Goal: Navigation & Orientation: Go to known website

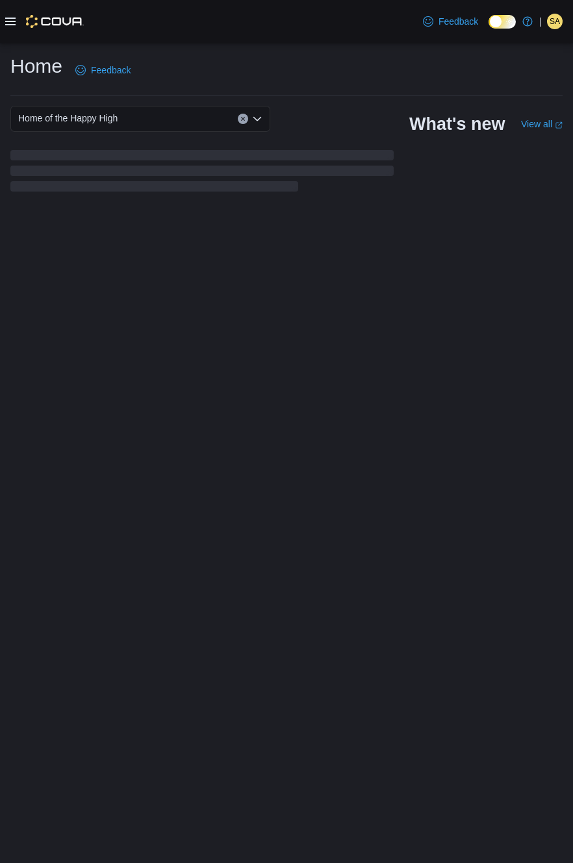
click at [558, 27] on span "SA" at bounding box center [555, 22] width 10 height 16
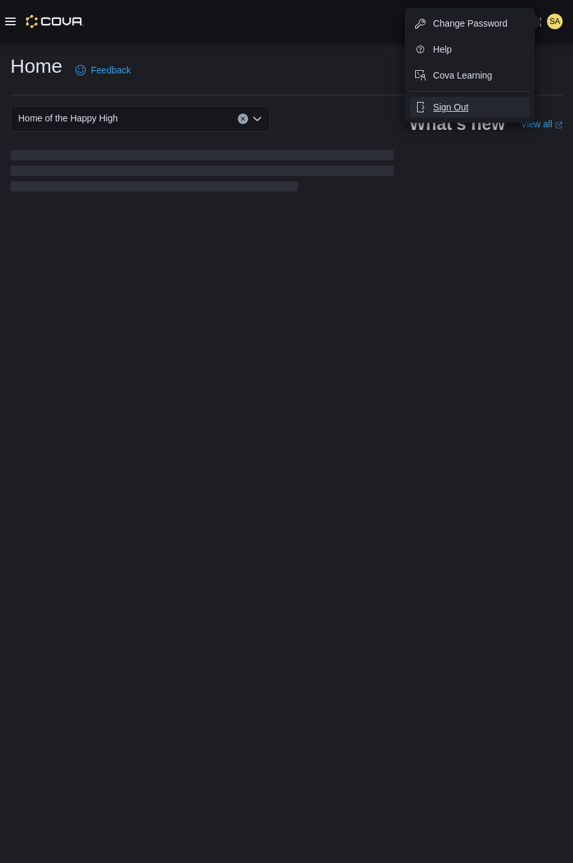
click at [468, 114] on span "Sign Out" at bounding box center [450, 107] width 35 height 13
